Goal: Task Accomplishment & Management: Use online tool/utility

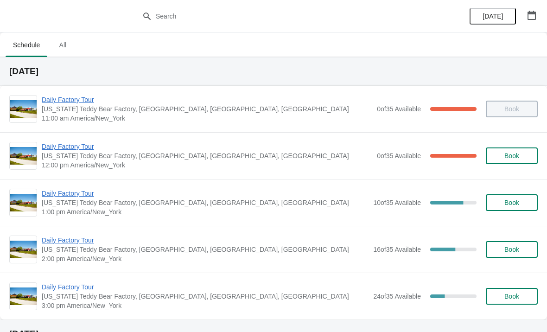
click at [84, 137] on div "Daily Factory Tour [US_STATE] Teddy Bear Factory, [GEOGRAPHIC_DATA], [GEOGRAPHI…" at bounding box center [273, 155] width 547 height 47
click at [76, 147] on span "Daily Factory Tour" at bounding box center [207, 146] width 331 height 9
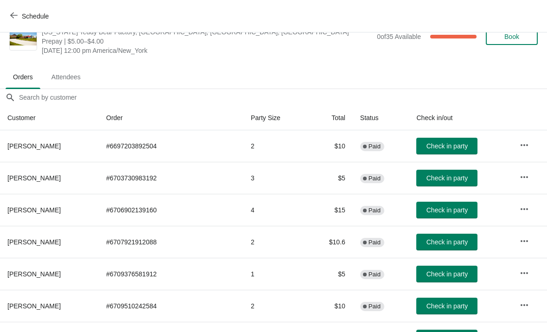
scroll to position [23, 0]
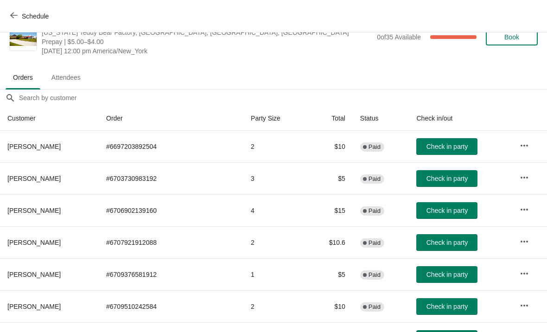
click at [444, 147] on span "Check in party" at bounding box center [447, 146] width 41 height 7
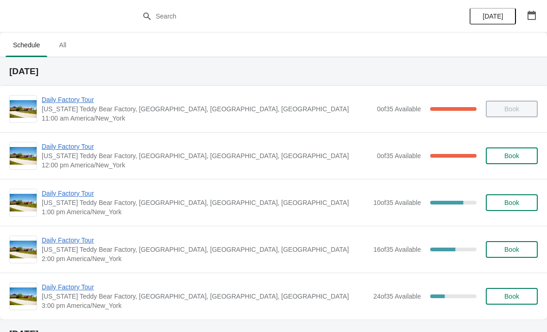
click at [77, 145] on span "Daily Factory Tour" at bounding box center [207, 146] width 331 height 9
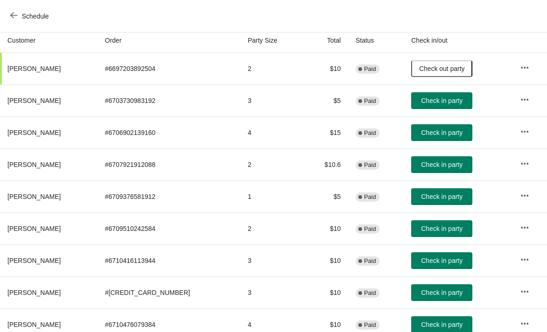
scroll to position [137, -3]
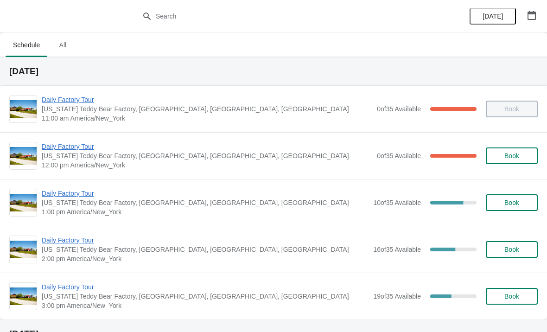
click at [56, 149] on span "Daily Factory Tour" at bounding box center [207, 146] width 331 height 9
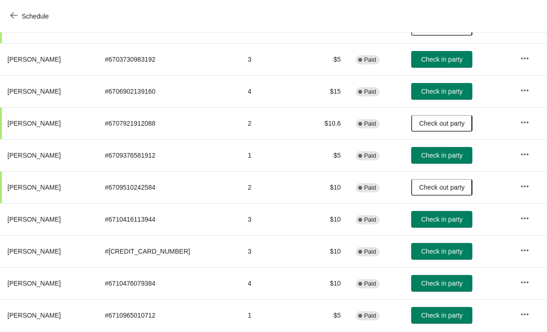
scroll to position [141, 0]
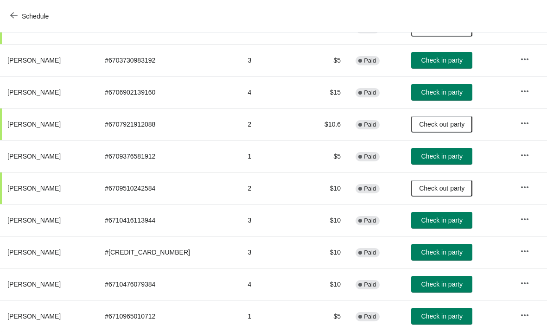
click at [449, 254] on span "Check in party" at bounding box center [442, 252] width 41 height 7
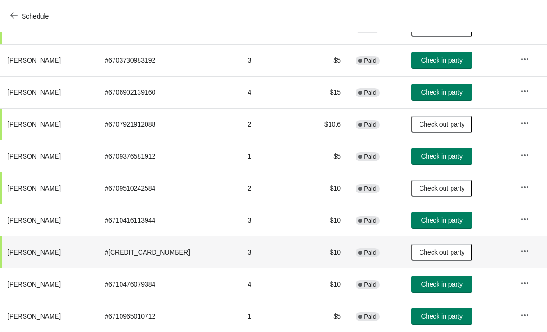
click at [450, 153] on span "Check in party" at bounding box center [442, 156] width 41 height 7
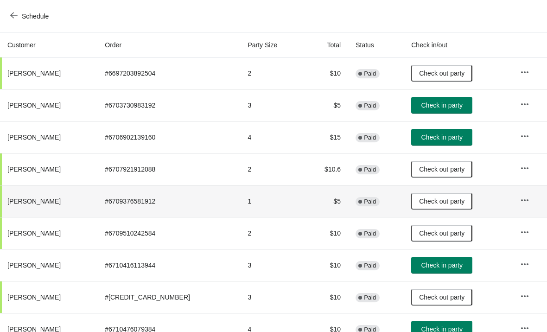
scroll to position [96, 0]
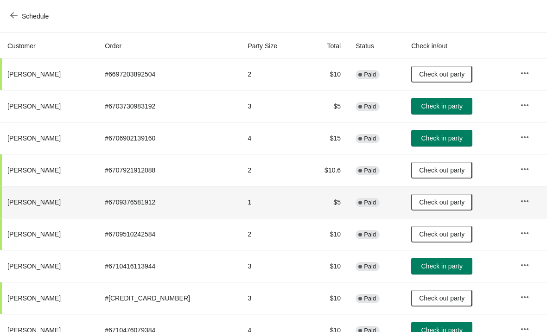
click at [441, 140] on span "Check in party" at bounding box center [442, 137] width 41 height 7
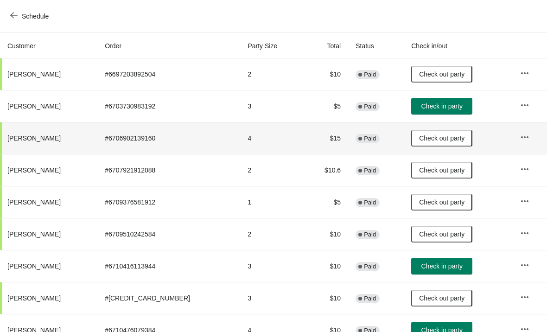
click at [435, 109] on span "Check in party" at bounding box center [442, 105] width 41 height 7
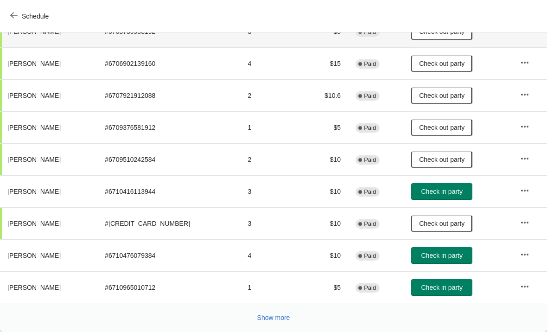
scroll to position [170, 0]
click at [440, 289] on span "Check in party" at bounding box center [442, 287] width 41 height 7
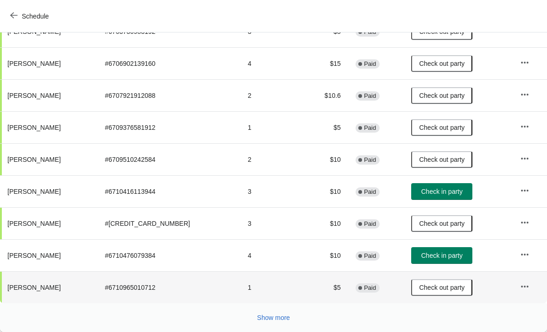
click at [275, 320] on span "Show more" at bounding box center [273, 317] width 33 height 7
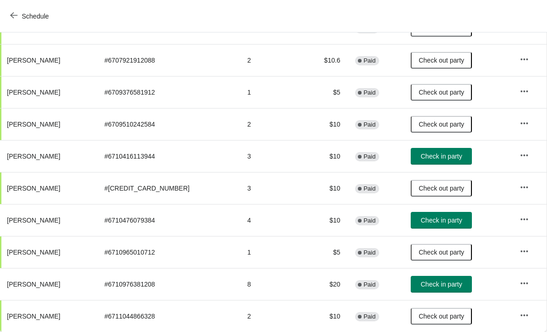
scroll to position [205, 0]
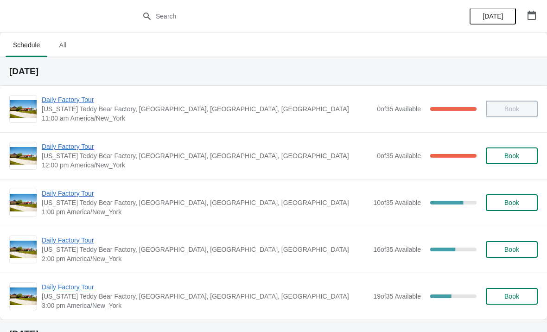
click at [76, 144] on span "Daily Factory Tour" at bounding box center [207, 146] width 331 height 9
